Goal: Check status: Check status

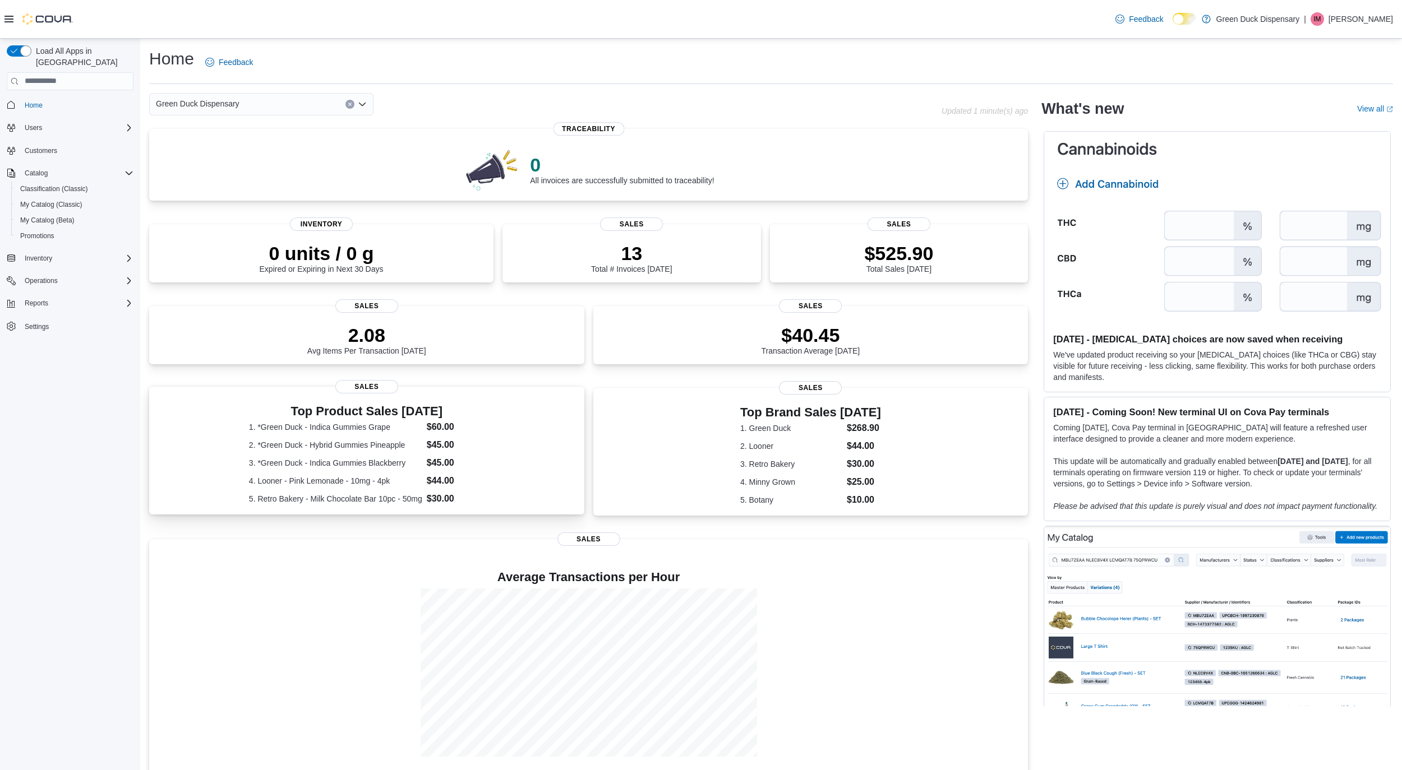
click at [484, 458] on dd "$45.00" at bounding box center [456, 462] width 58 height 13
